Goal: Task Accomplishment & Management: Manage account settings

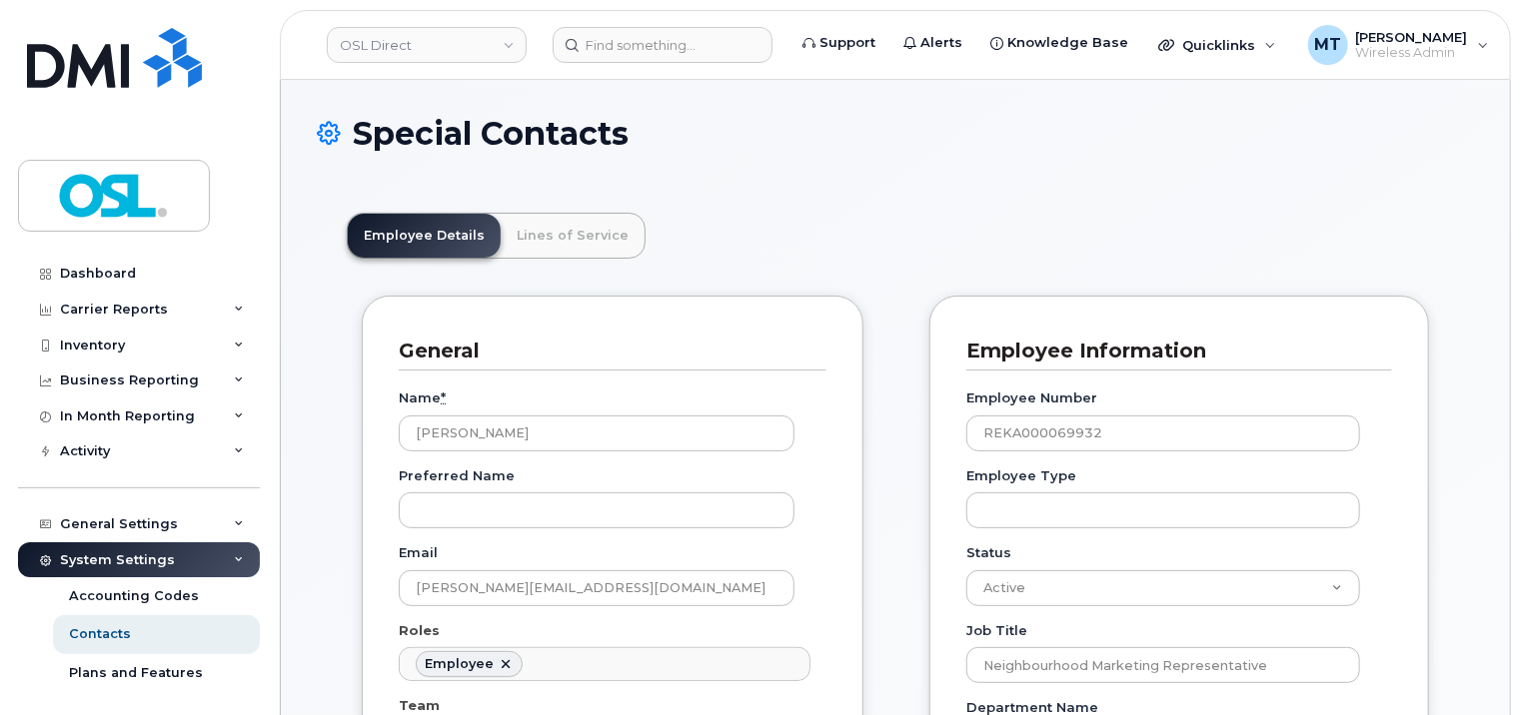
scroll to position [112, 0]
click at [672, 43] on input at bounding box center [663, 45] width 220 height 36
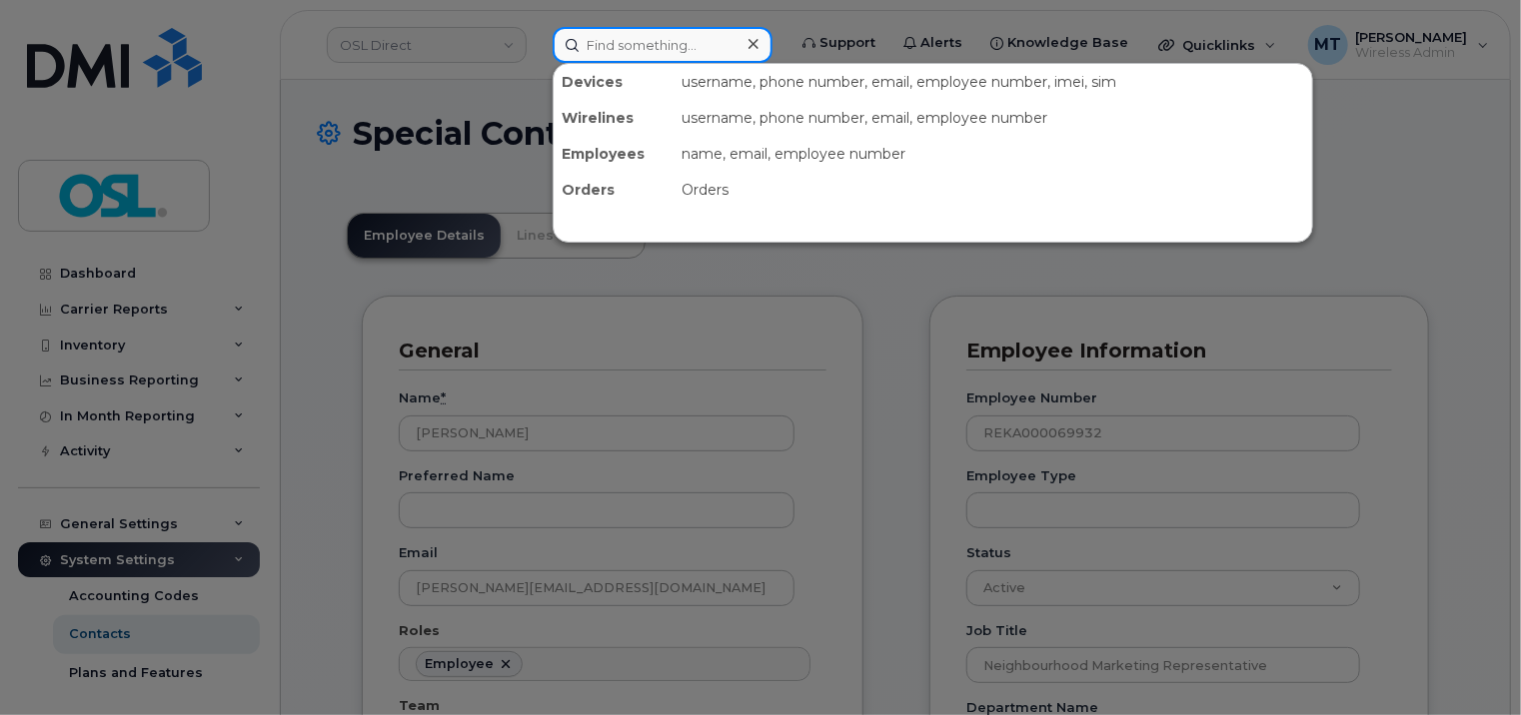
paste input "[EMAIL_ADDRESS][DOMAIN_NAME]"
type input "[EMAIL_ADDRESS][DOMAIN_NAME]"
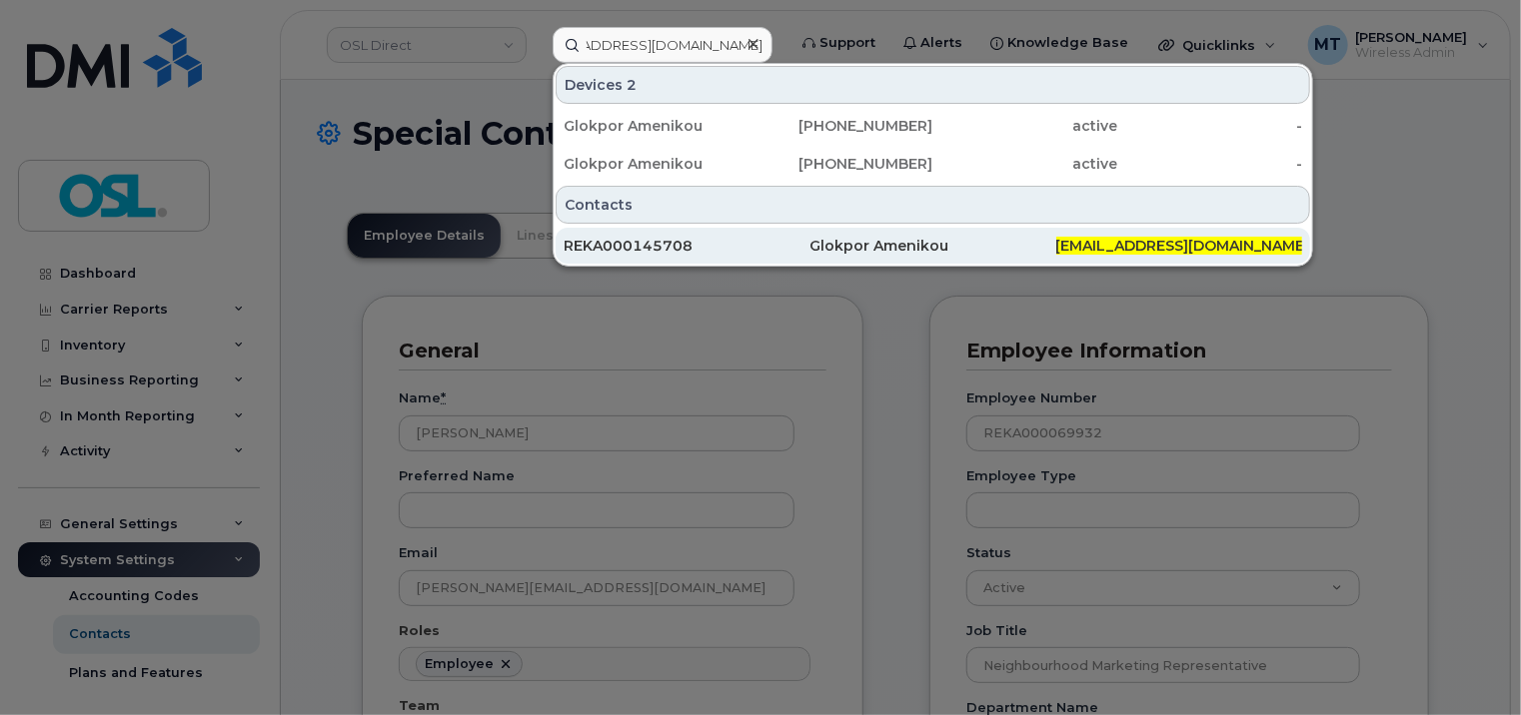
scroll to position [0, 0]
click at [755, 237] on div "REKA000145708" at bounding box center [687, 246] width 246 height 20
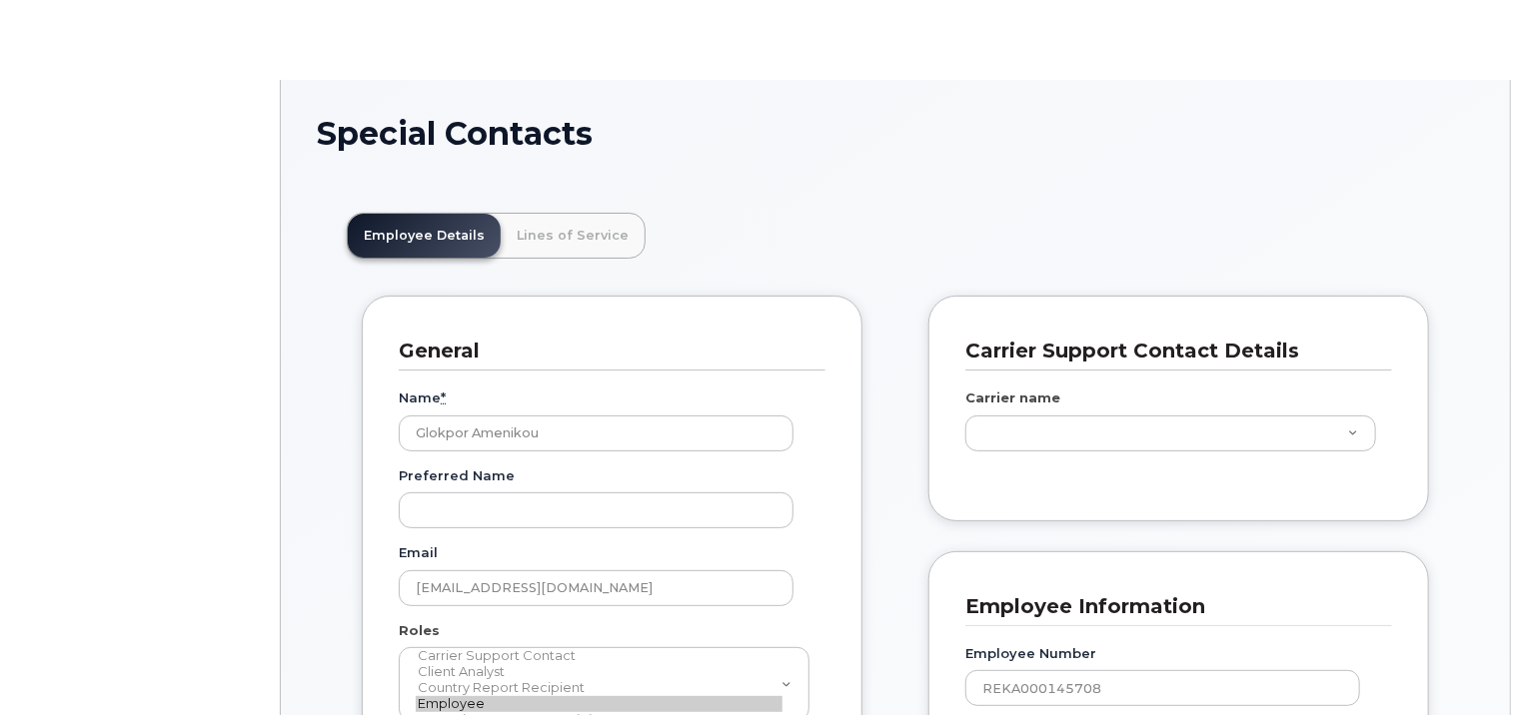
scroll to position [60, 0]
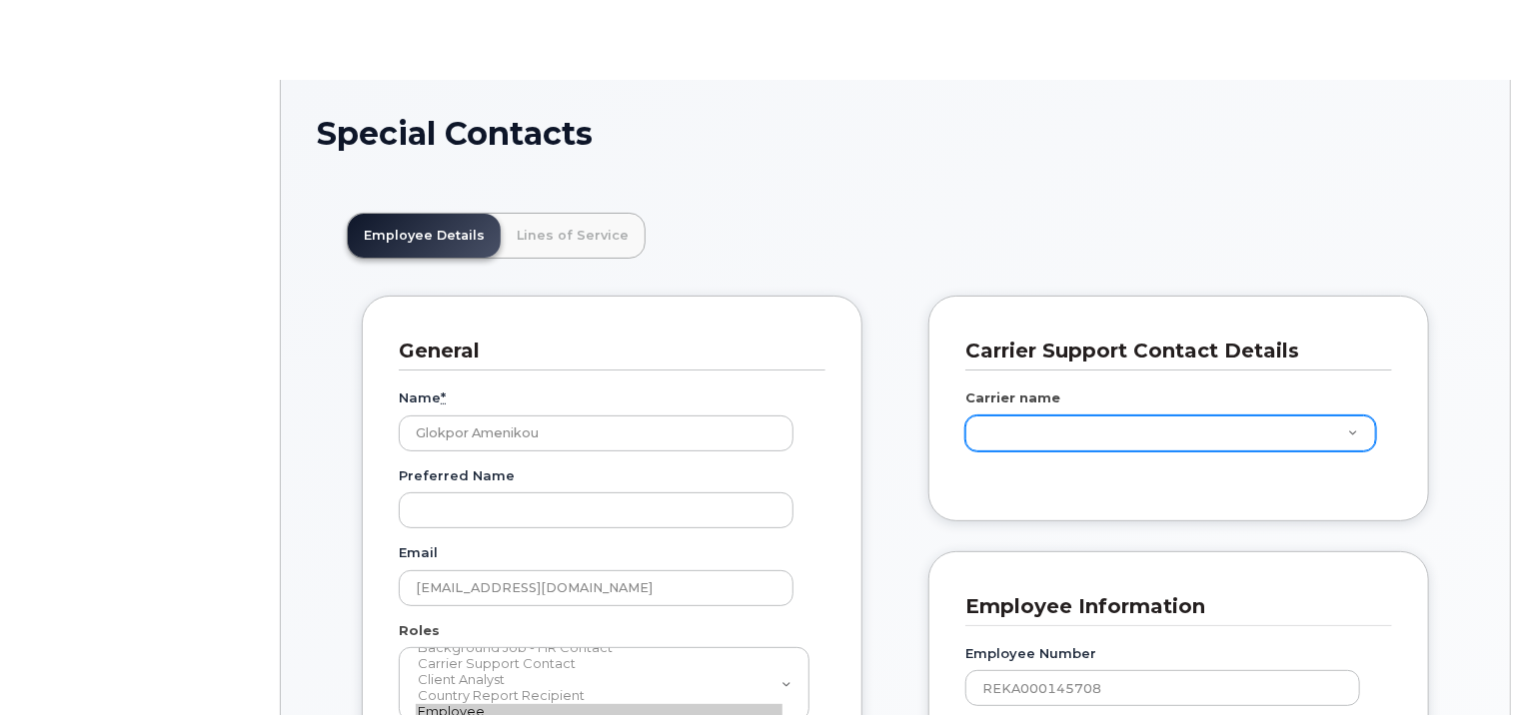
type input "4724261"
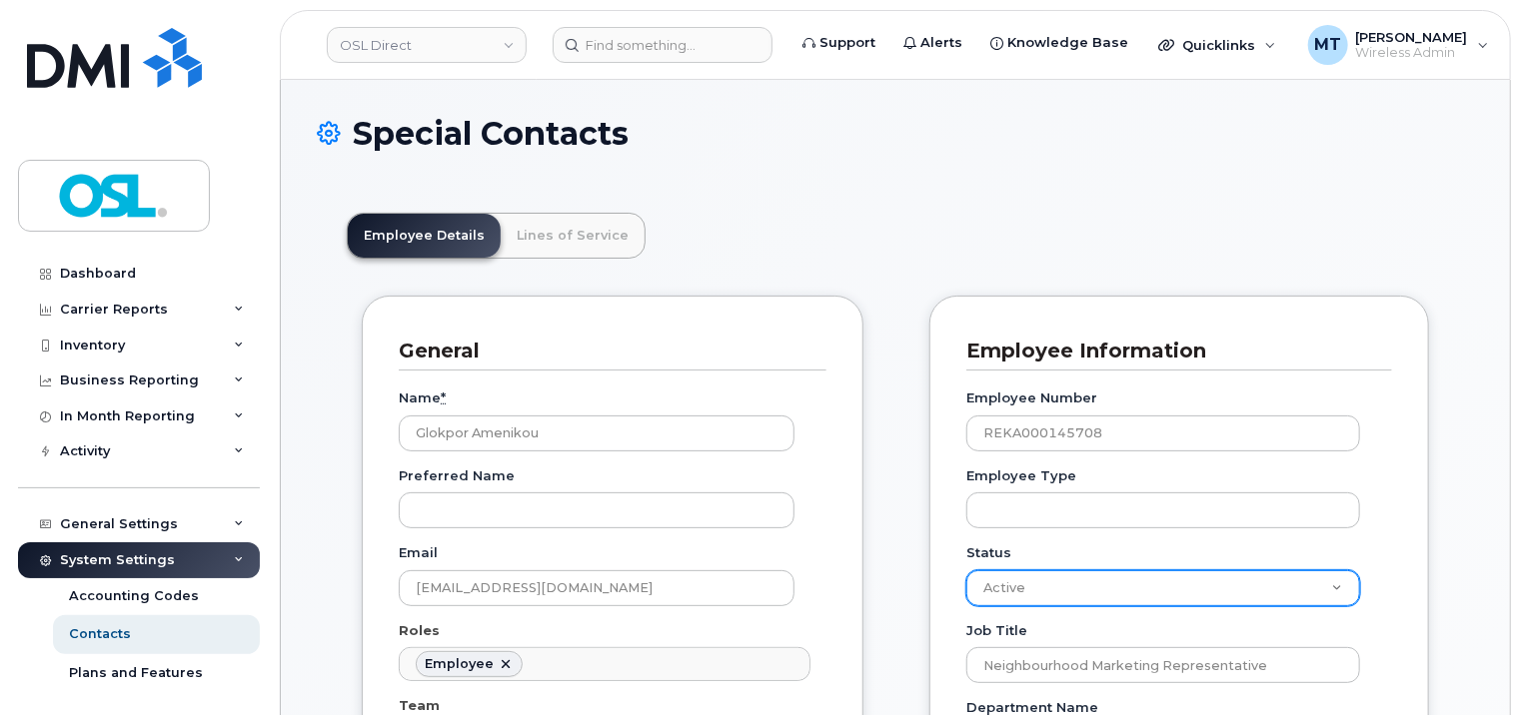
click at [1323, 598] on select "Active On-Leave Long Term Short Term Maternity Leave Temp Layoff Inactive" at bounding box center [1163, 589] width 394 height 36
select select "on_leave"
click at [966, 571] on select "Active On-Leave Long Term Short Term Maternity Leave Temp Layoff Inactive" at bounding box center [1163, 589] width 394 height 36
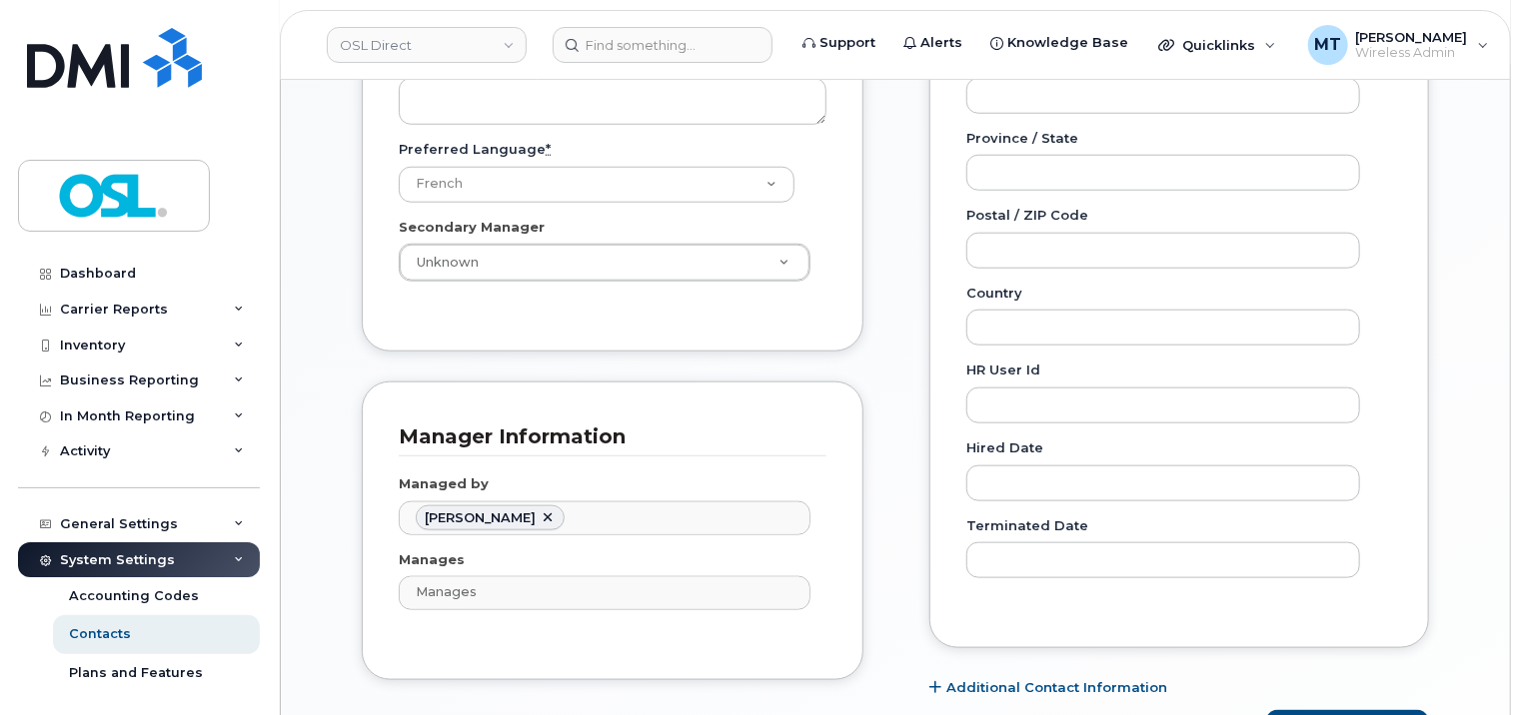
scroll to position [1099, 0]
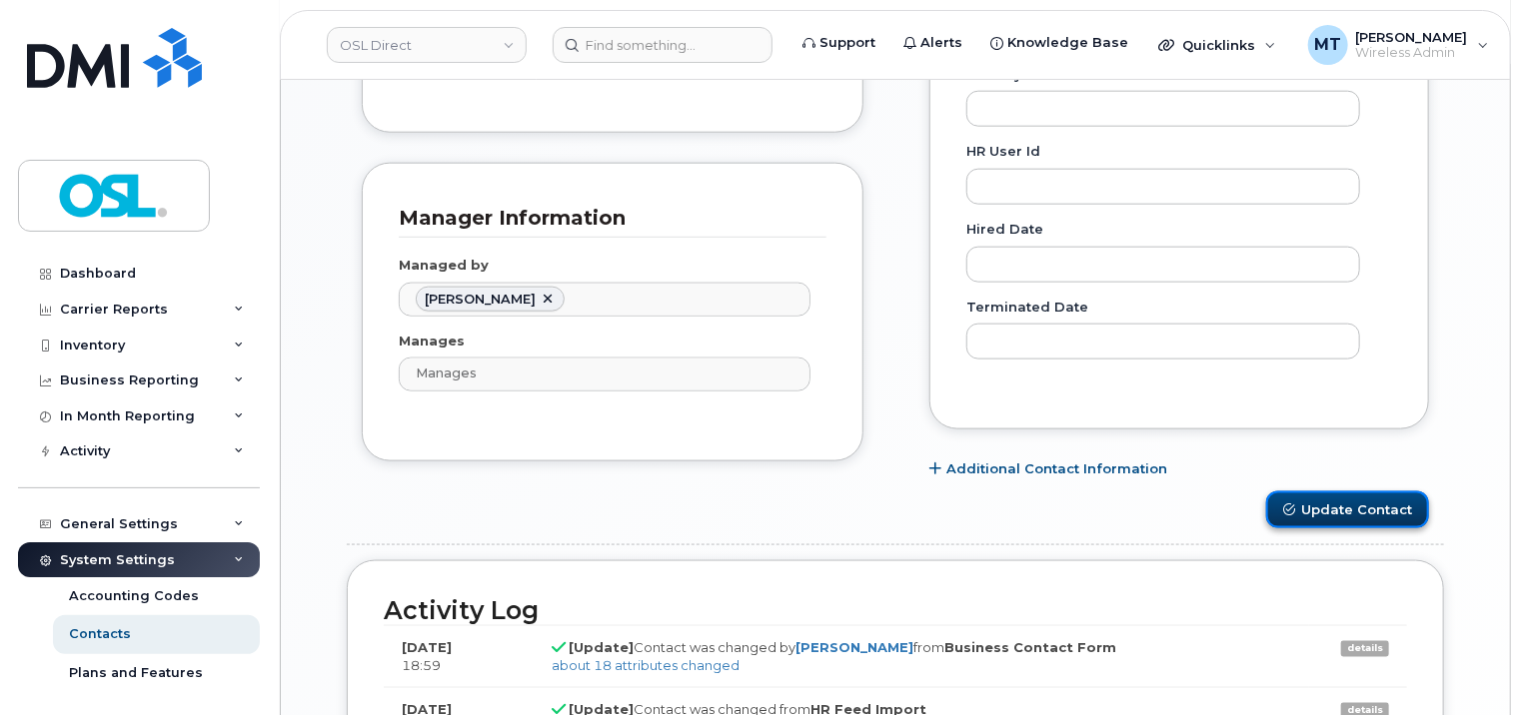
click at [1327, 504] on button "Update Contact" at bounding box center [1347, 510] width 163 height 37
